Goal: Task Accomplishment & Management: Manage account settings

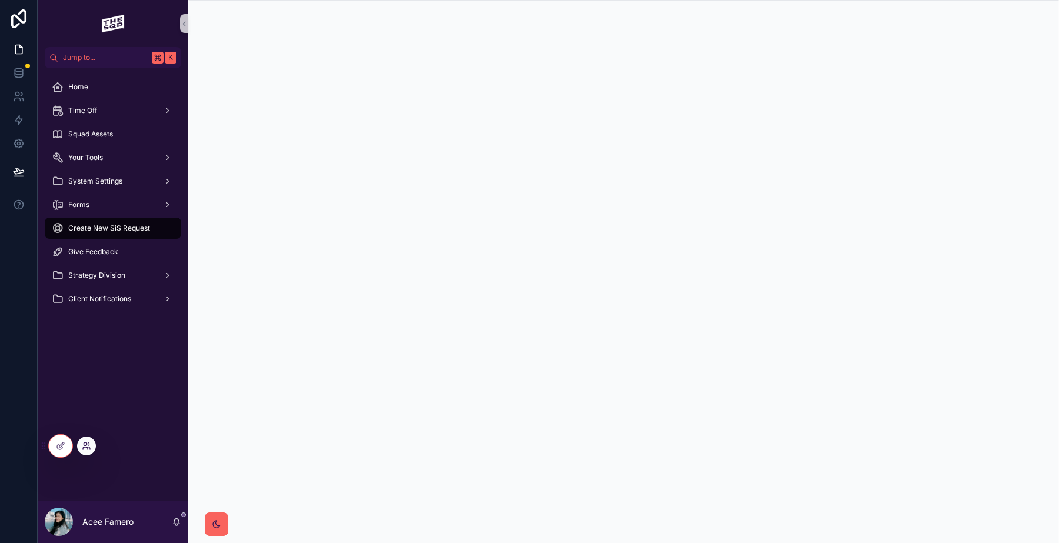
click at [82, 445] on icon at bounding box center [86, 445] width 9 height 9
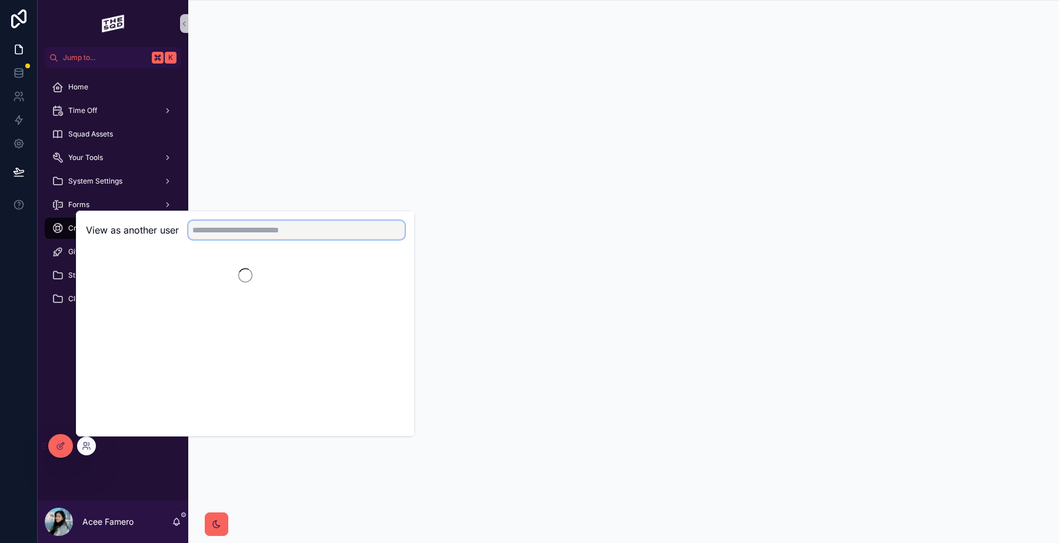
click at [225, 232] on input "text" at bounding box center [296, 230] width 216 height 19
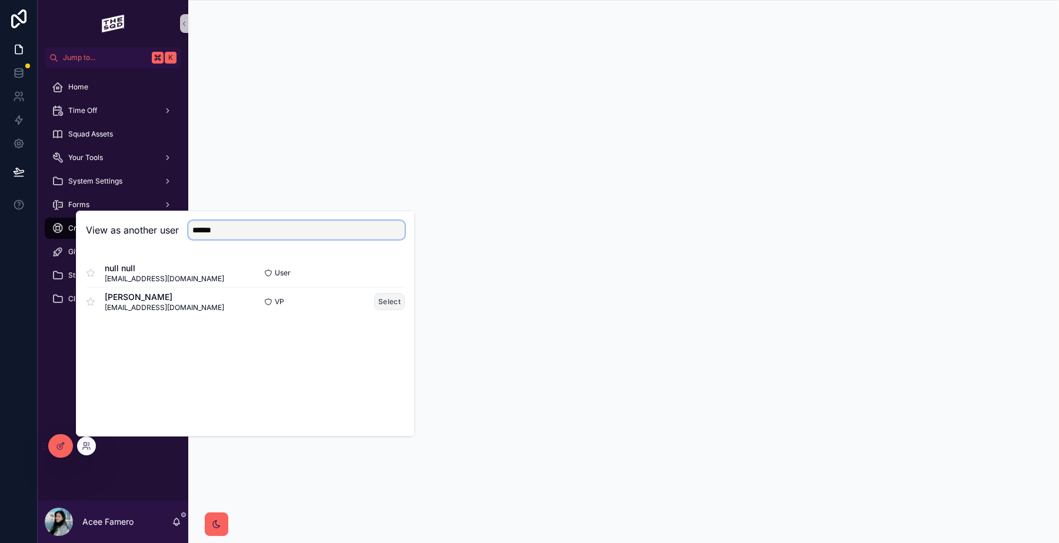
type input "******"
click at [389, 303] on button "Select" at bounding box center [389, 301] width 31 height 17
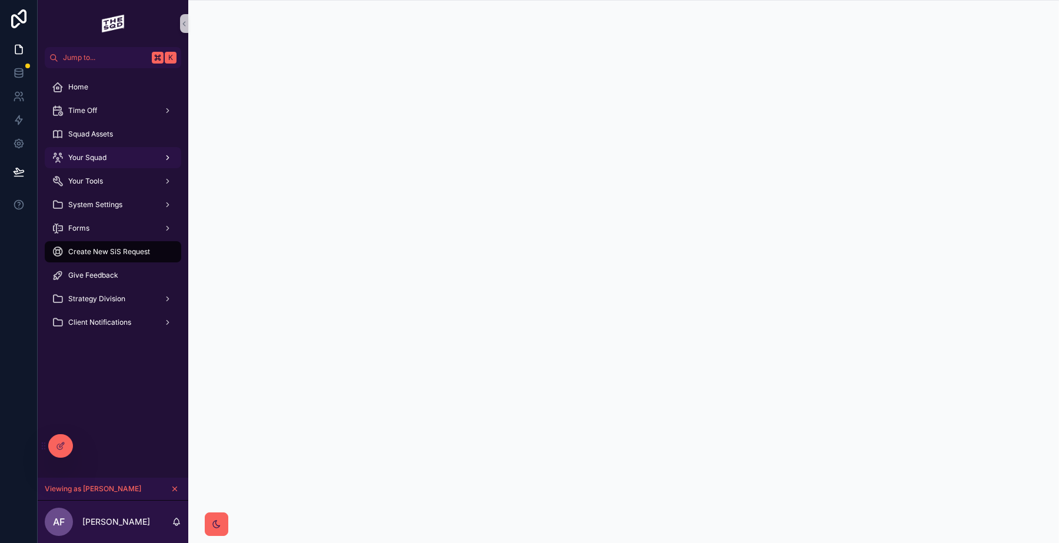
click at [119, 161] on div "Your Squad" at bounding box center [113, 157] width 122 height 19
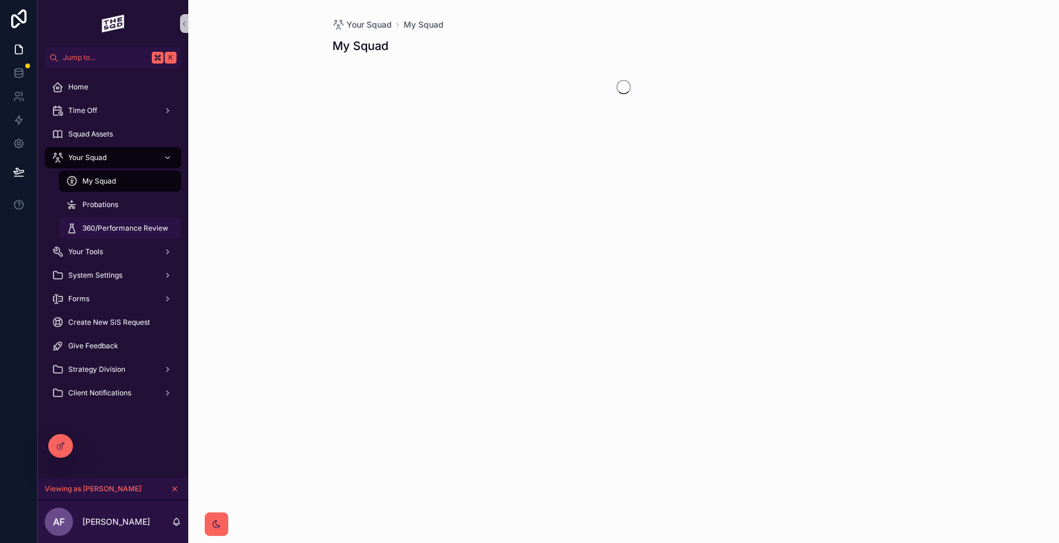
click at [122, 229] on span "360/Performance Review" at bounding box center [125, 228] width 86 height 9
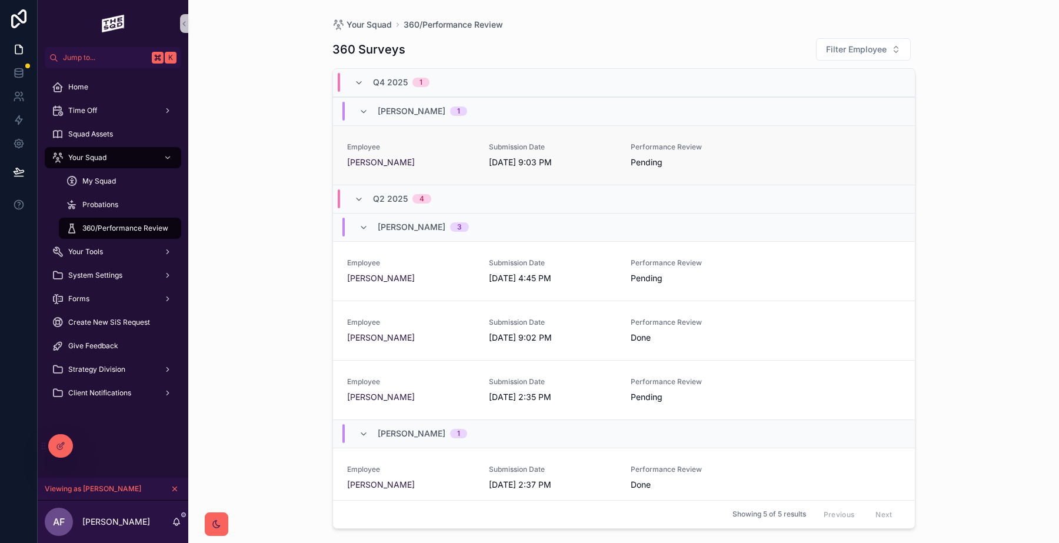
click at [674, 149] on span "Performance Review" at bounding box center [695, 146] width 128 height 9
